Goal: Information Seeking & Learning: Learn about a topic

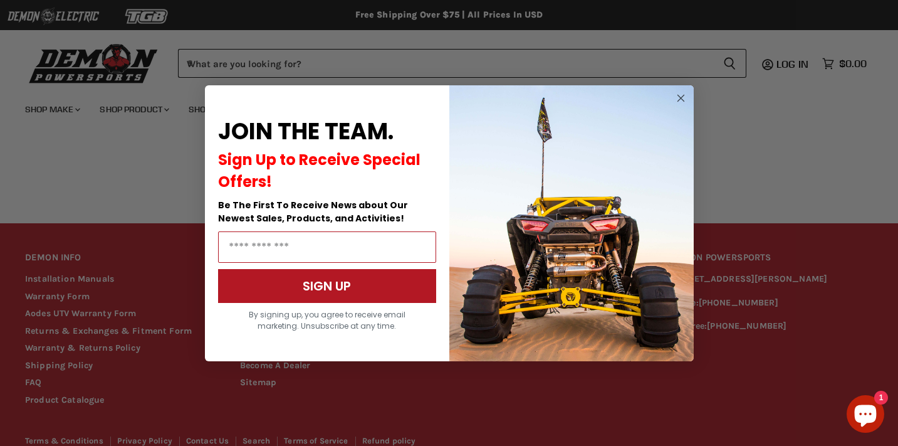
scroll to position [926, 0]
